Goal: Find specific page/section: Find specific page/section

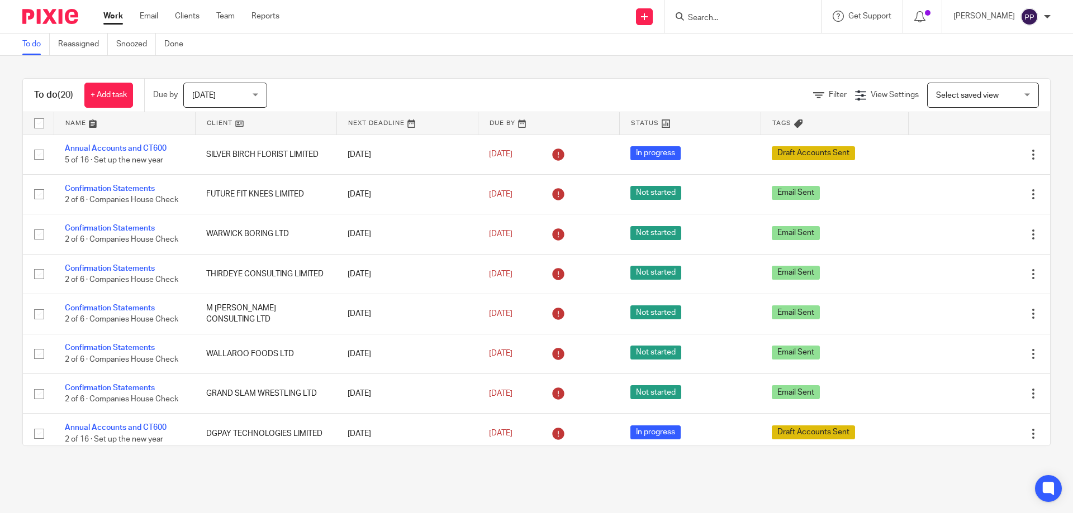
click at [743, 23] on input "Search" at bounding box center [737, 18] width 101 height 10
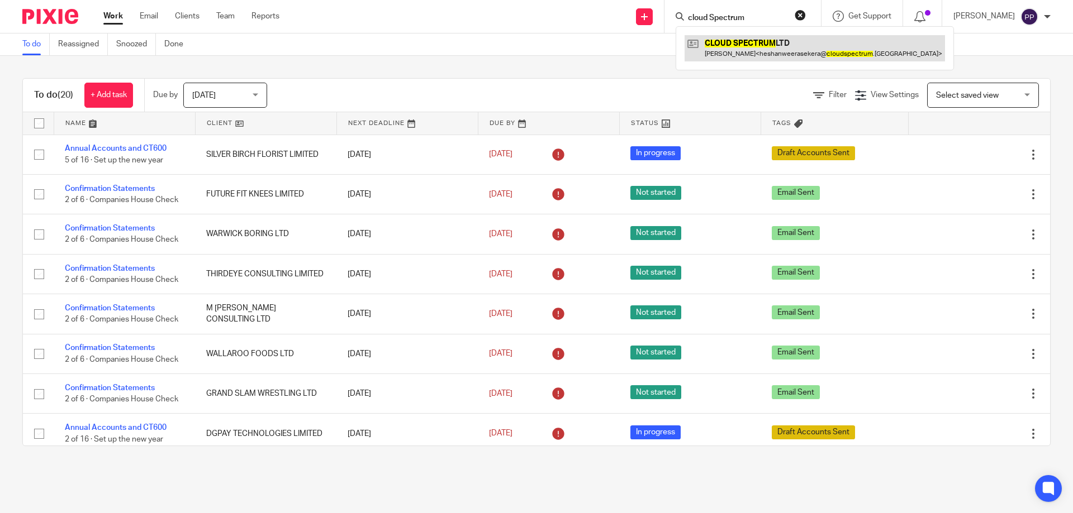
type input "cloud Spectrum"
click at [746, 45] on link at bounding box center [814, 48] width 260 height 26
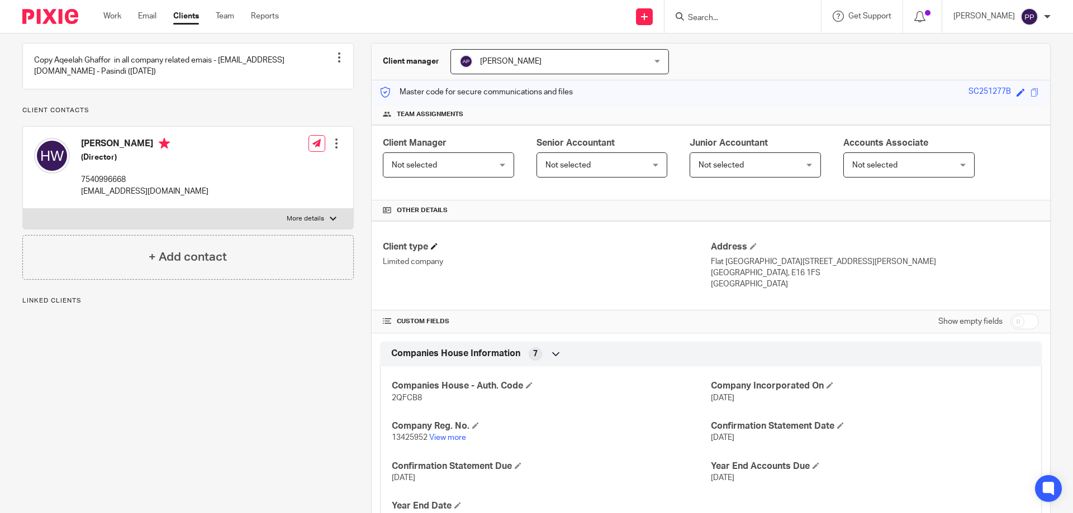
scroll to position [112, 0]
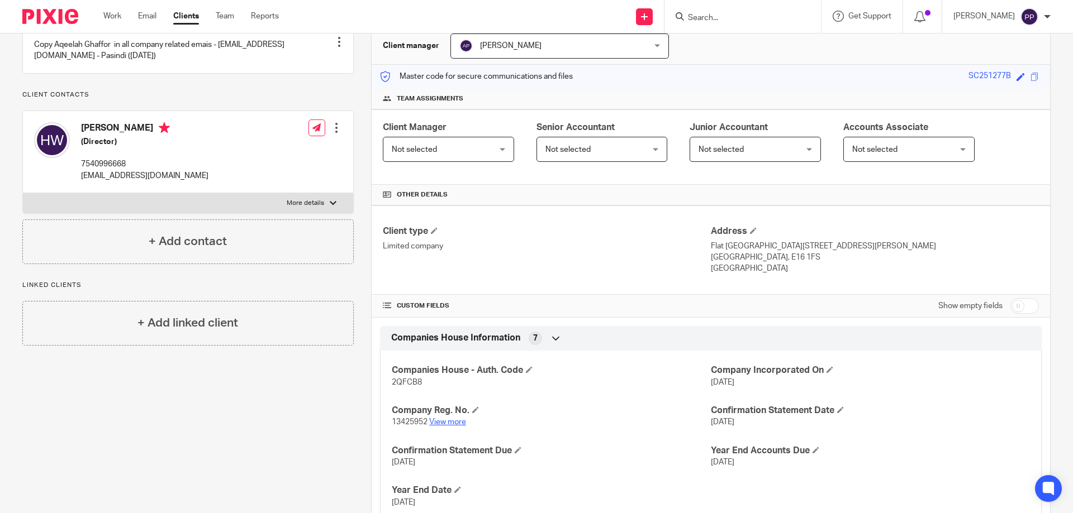
click at [441, 423] on link "View more" at bounding box center [447, 422] width 37 height 8
